Goal: Understand process/instructions: Learn how to perform a task or action

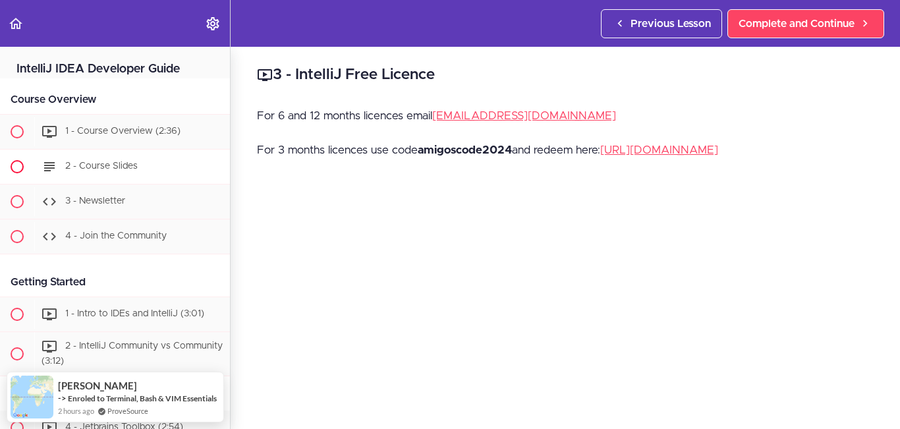
scroll to position [2, 0]
drag, startPoint x: 419, startPoint y: 151, endPoint x: 514, endPoint y: 153, distance: 94.9
click at [514, 153] on p "For 3 months licences use code amigoscode2024 and redeem here: [URL][DOMAIN_NAM…" at bounding box center [565, 150] width 617 height 20
copy strong "amigoscode2024"
click at [744, 146] on p "For 3 months licences use code amigoscode2024 and redeem here: [URL][DOMAIN_NAM…" at bounding box center [565, 150] width 617 height 20
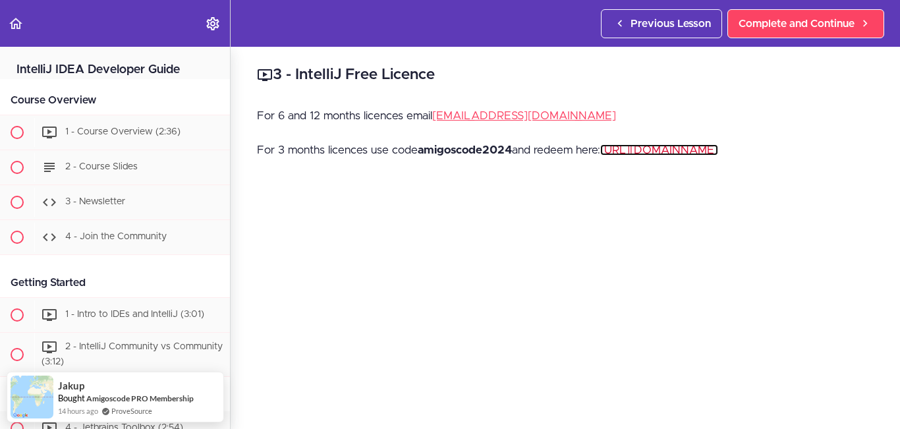
click at [718, 146] on link "[URL][DOMAIN_NAME]" at bounding box center [659, 149] width 118 height 11
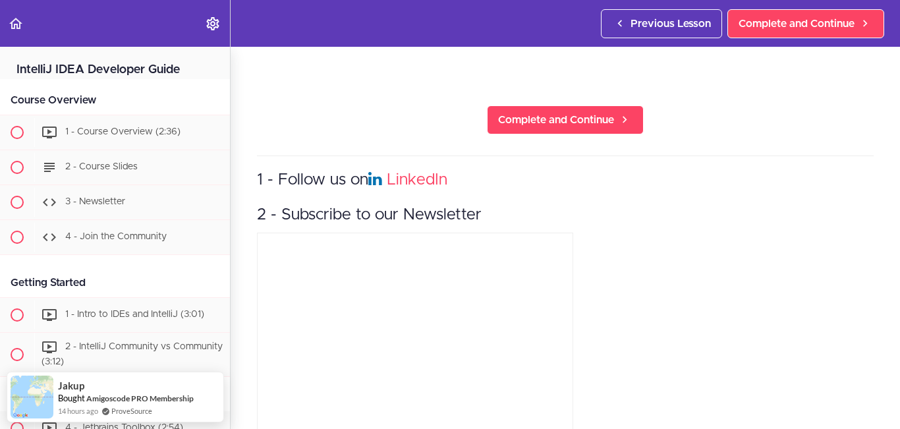
scroll to position [339, 0]
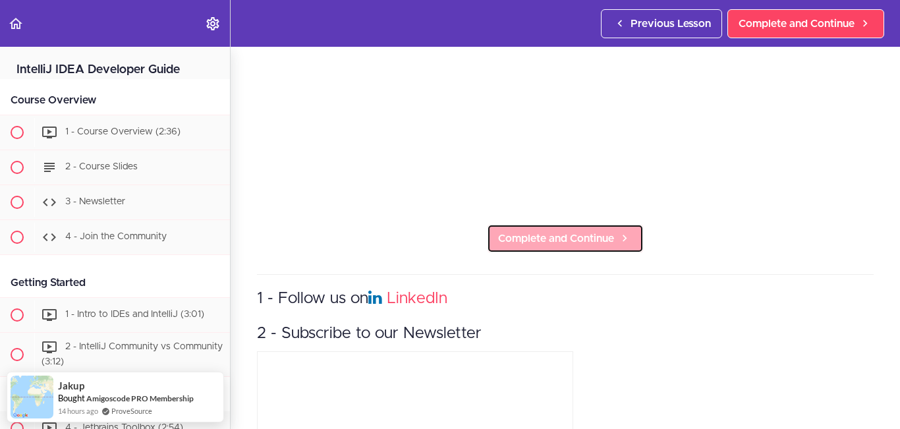
click at [516, 231] on span "Complete and Continue" at bounding box center [556, 239] width 116 height 16
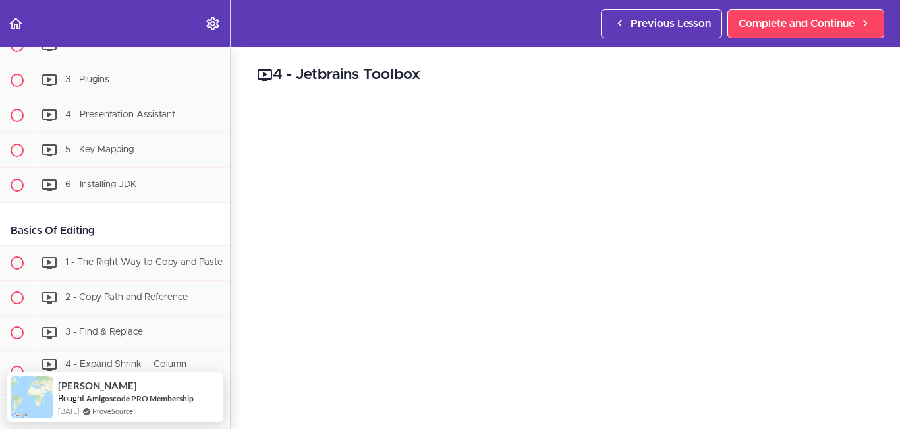
scroll to position [4233, 0]
